Goal: Check status: Check status

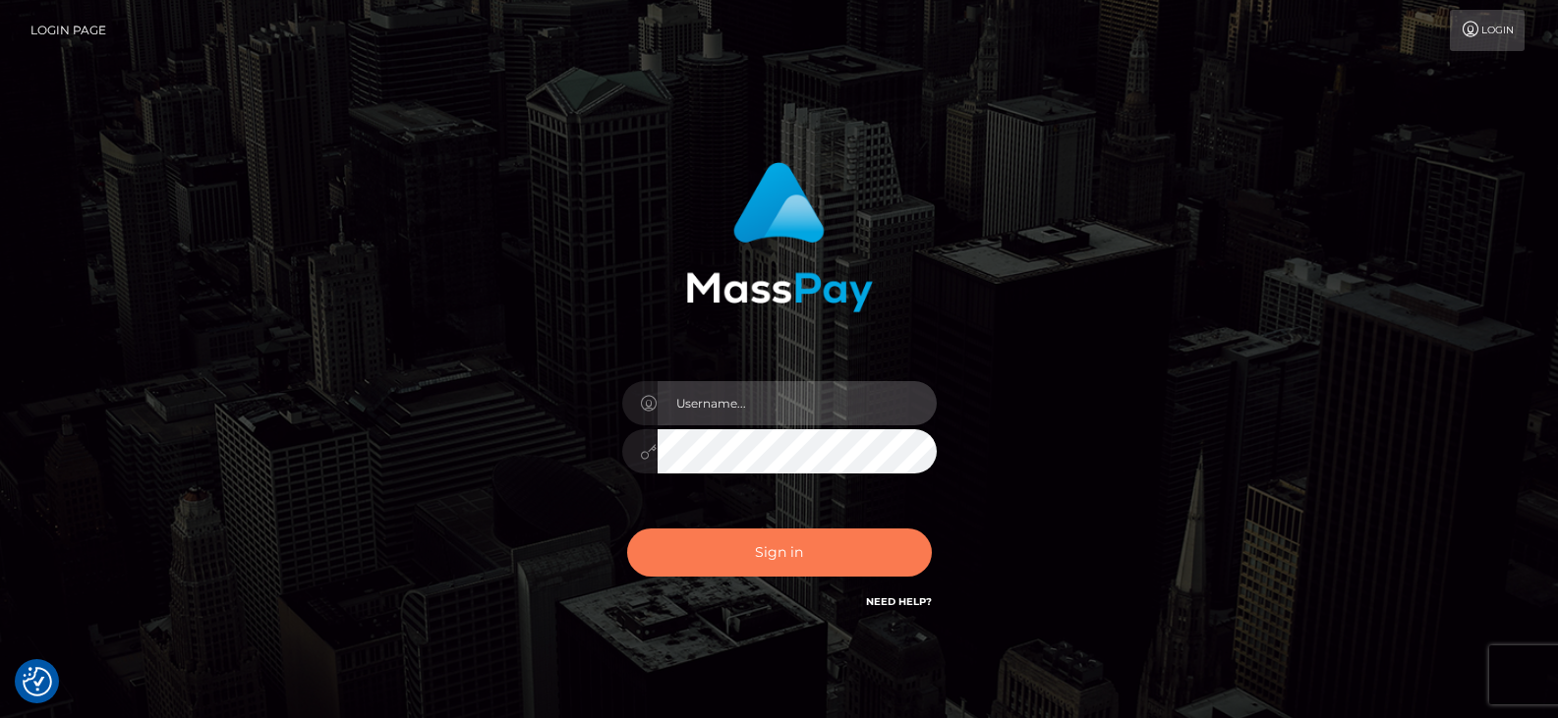
type input "Nocelyn.xcite"
click at [724, 563] on button "Sign in" at bounding box center [779, 553] width 305 height 48
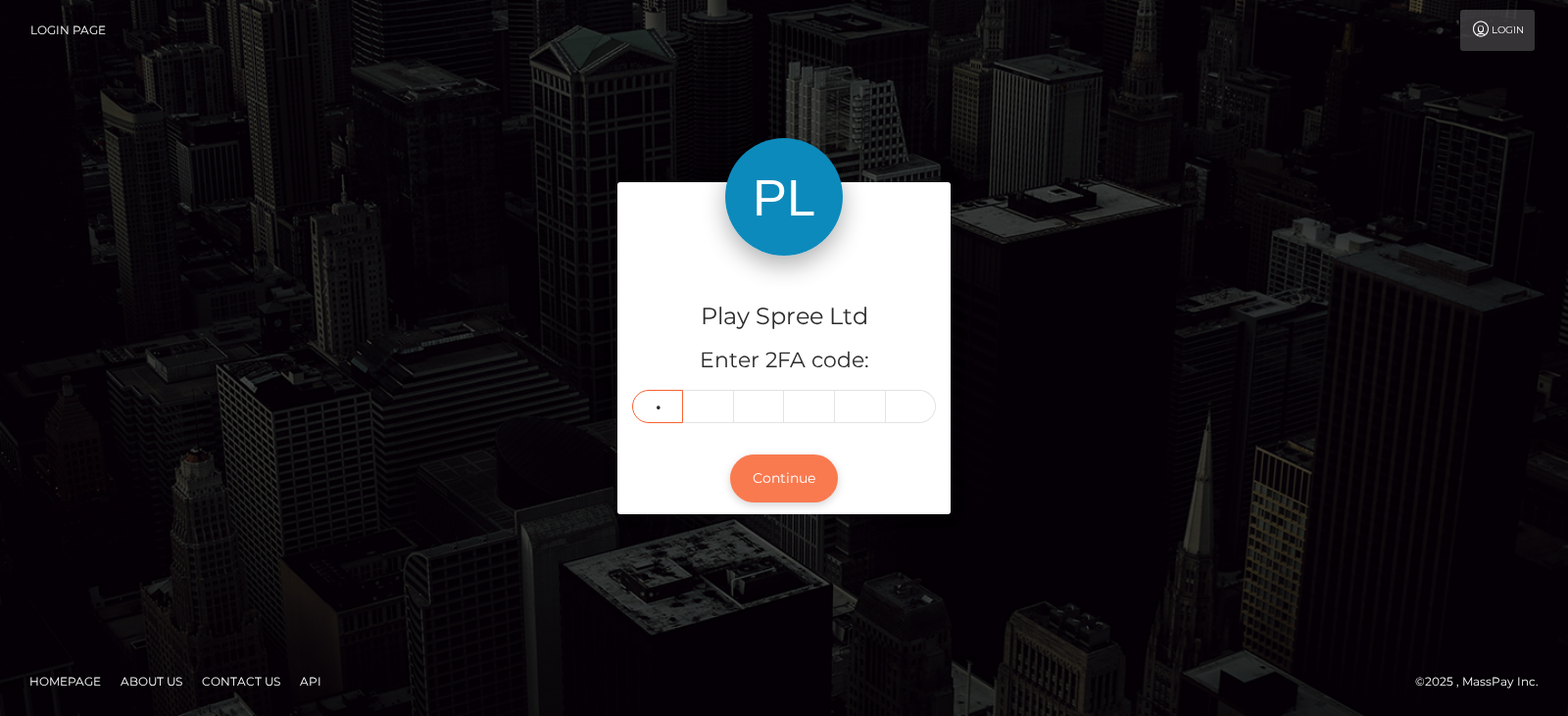
type input "2"
type input "7"
type input "9"
type input "0"
type input "1"
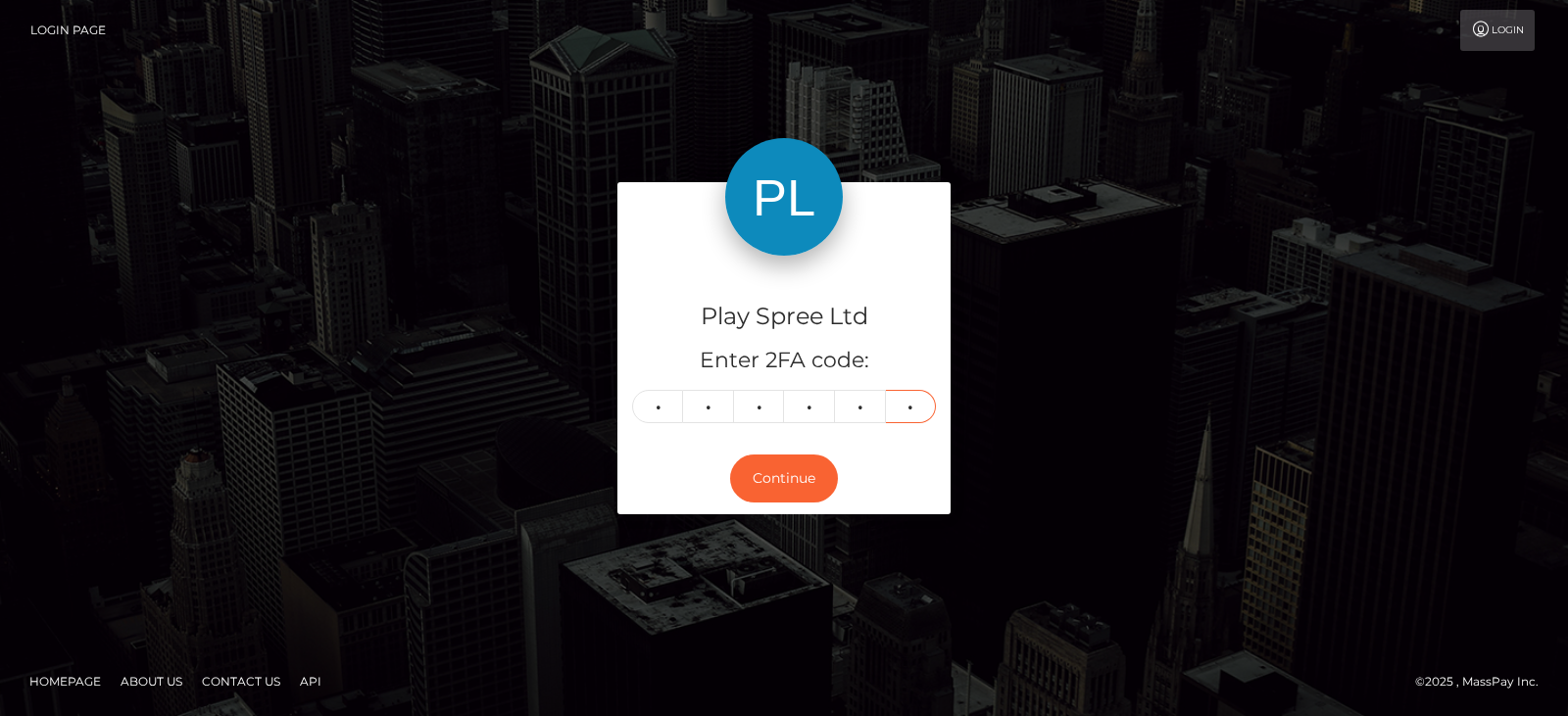
type input "3"
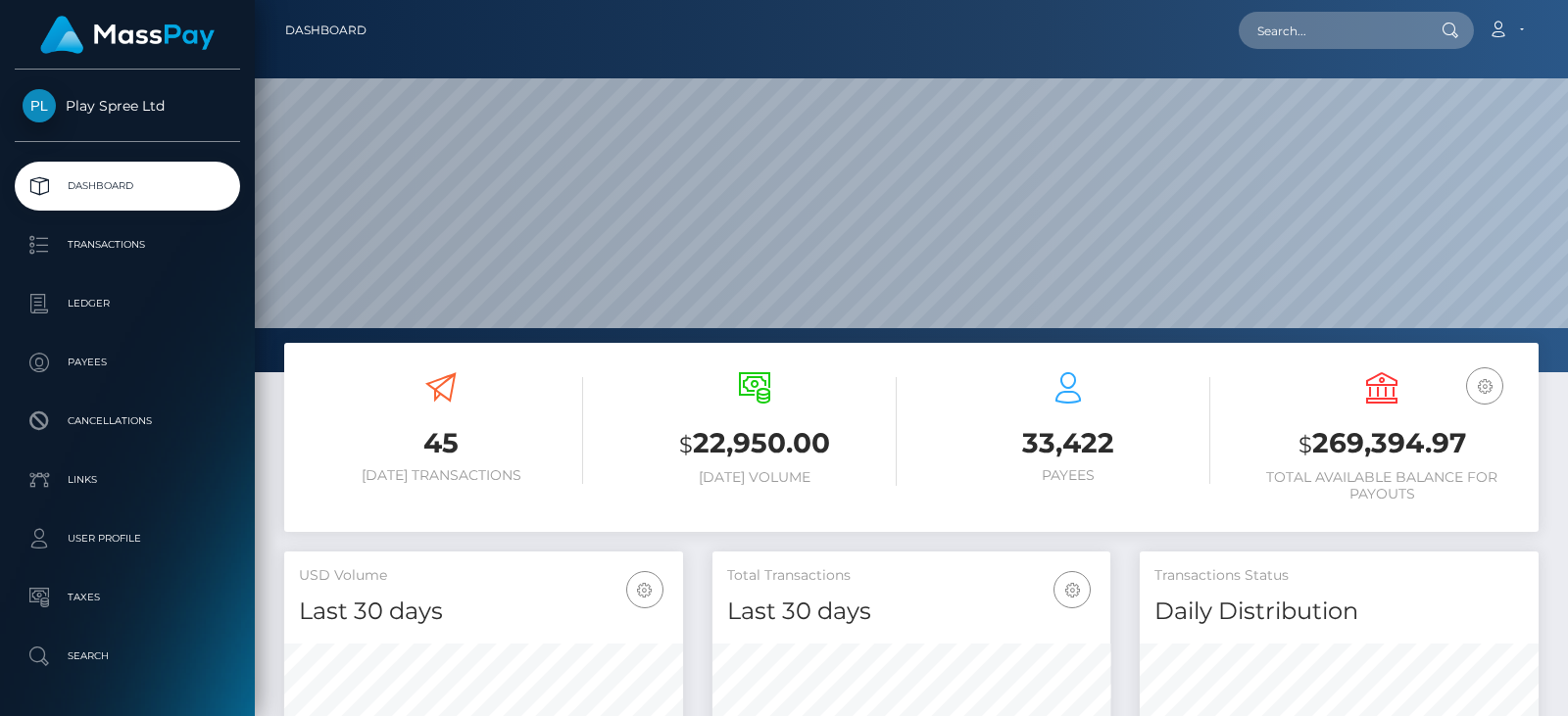
scroll to position [403, 398]
click at [1382, 437] on h3 "$ 269,394.97" at bounding box center [1381, 445] width 284 height 40
copy h3 "269,394.97"
